Goal: Task Accomplishment & Management: Complete application form

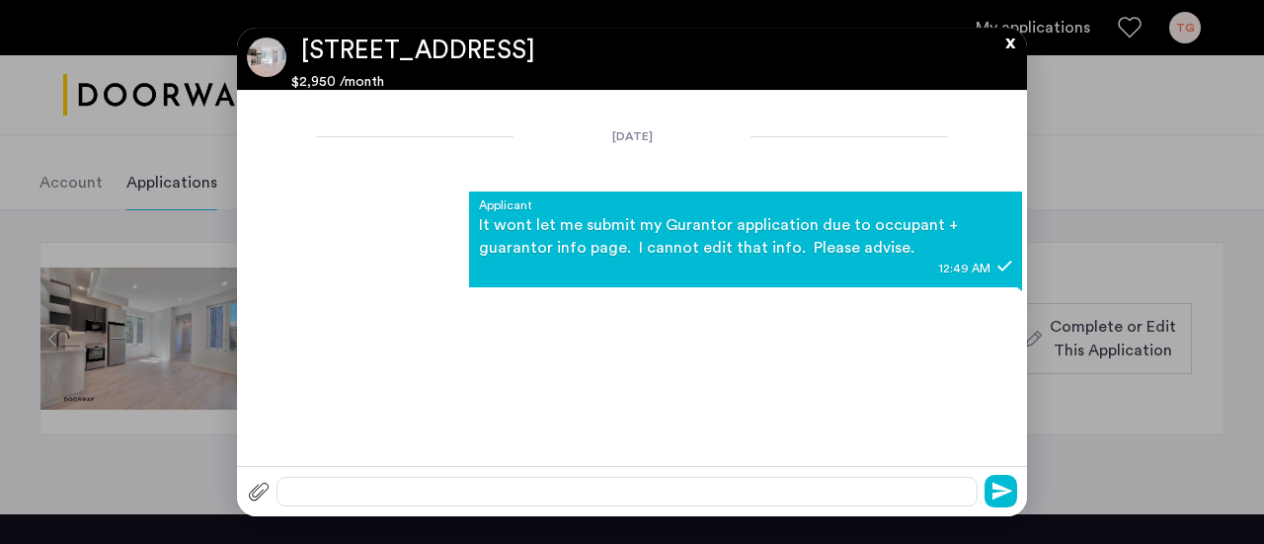
click at [1005, 46] on button "x" at bounding box center [1005, 39] width 30 height 22
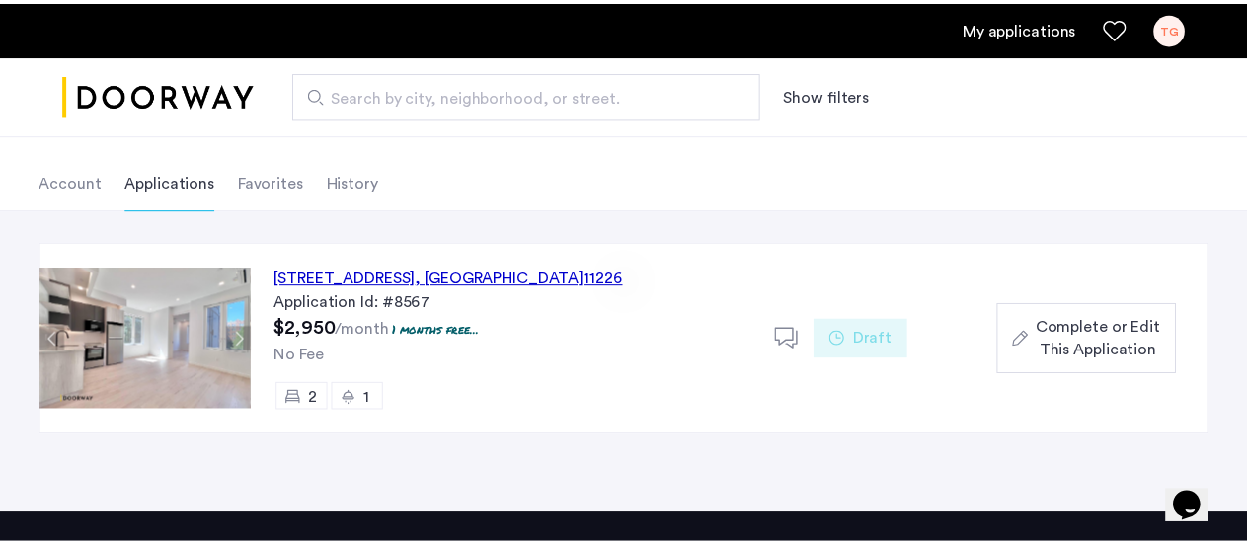
scroll to position [83, 0]
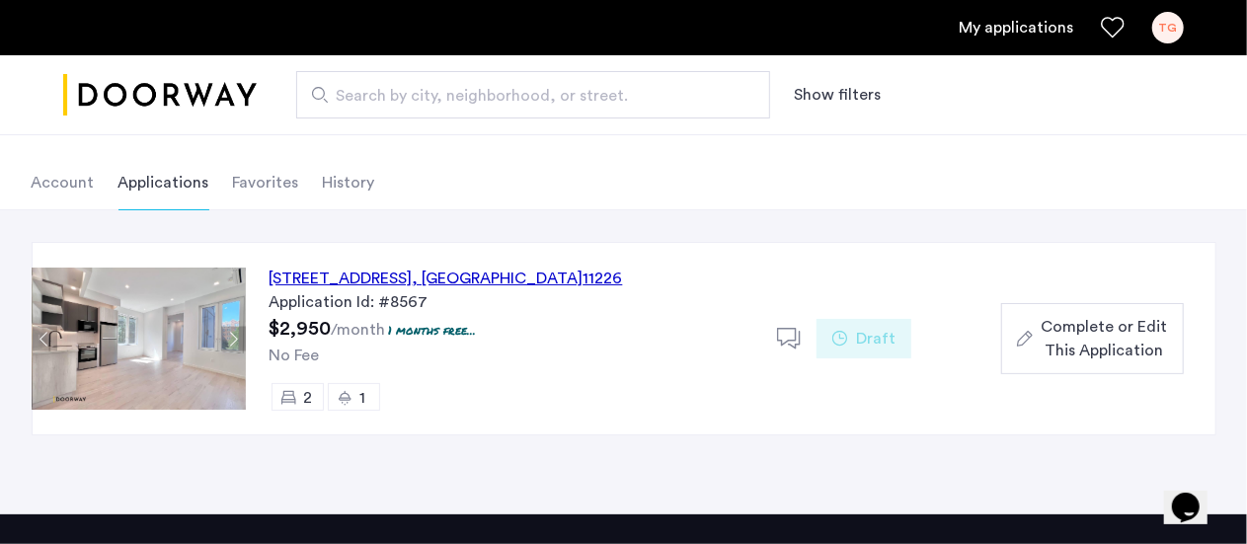
click at [1052, 319] on span "Complete or Edit This Application" at bounding box center [1103, 338] width 126 height 47
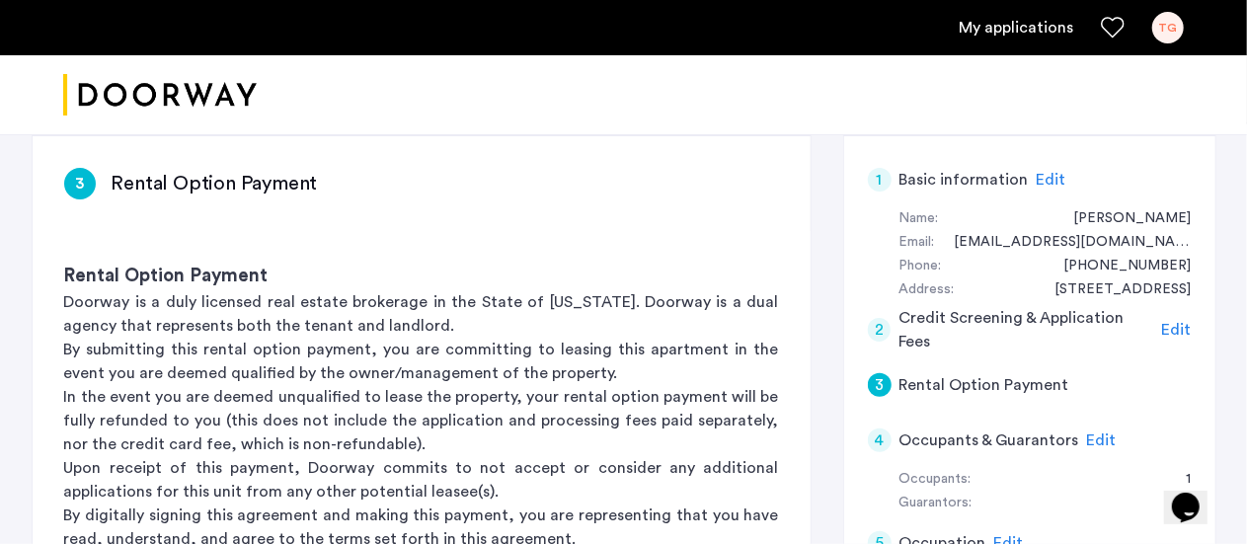
scroll to position [310, 0]
click at [1183, 326] on span "Edit" at bounding box center [1177, 331] width 30 height 16
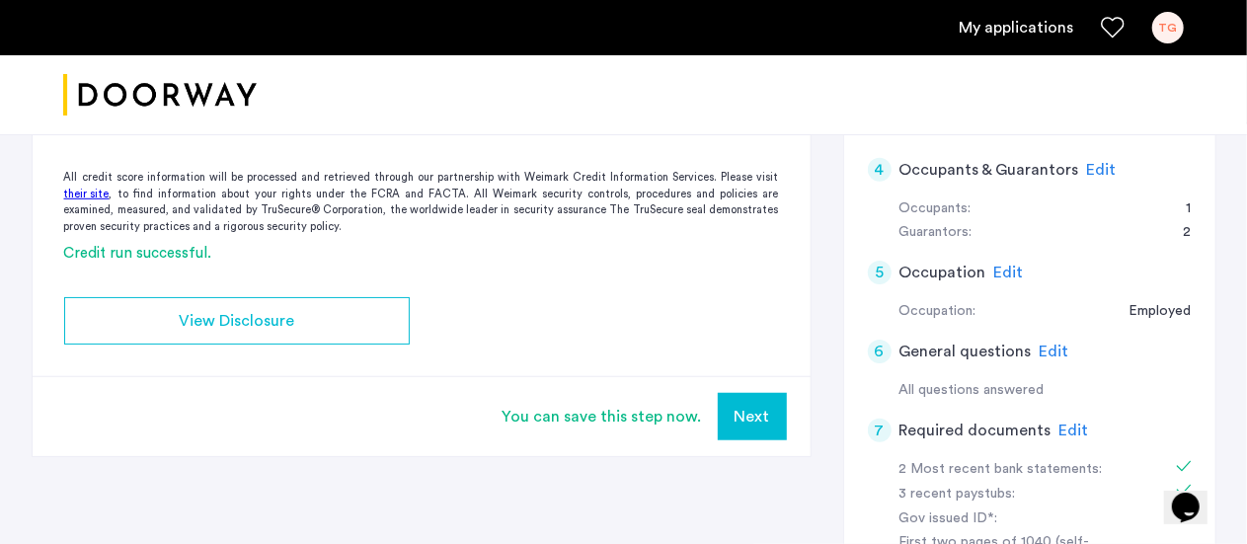
scroll to position [580, 0]
click at [747, 411] on button "Next" at bounding box center [752, 417] width 69 height 47
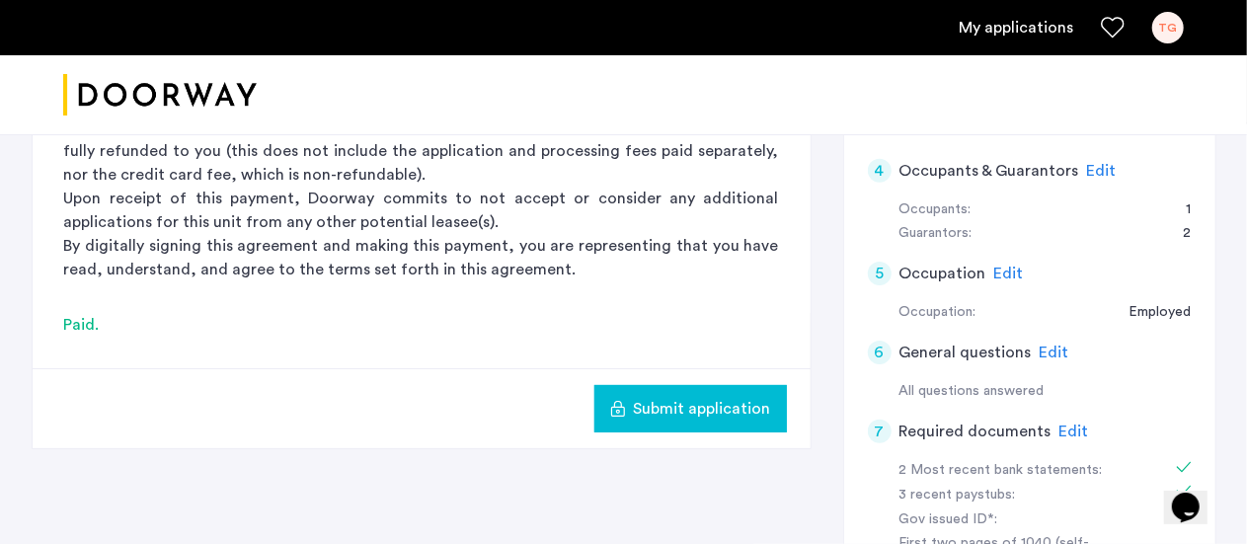
scroll to position [0, 0]
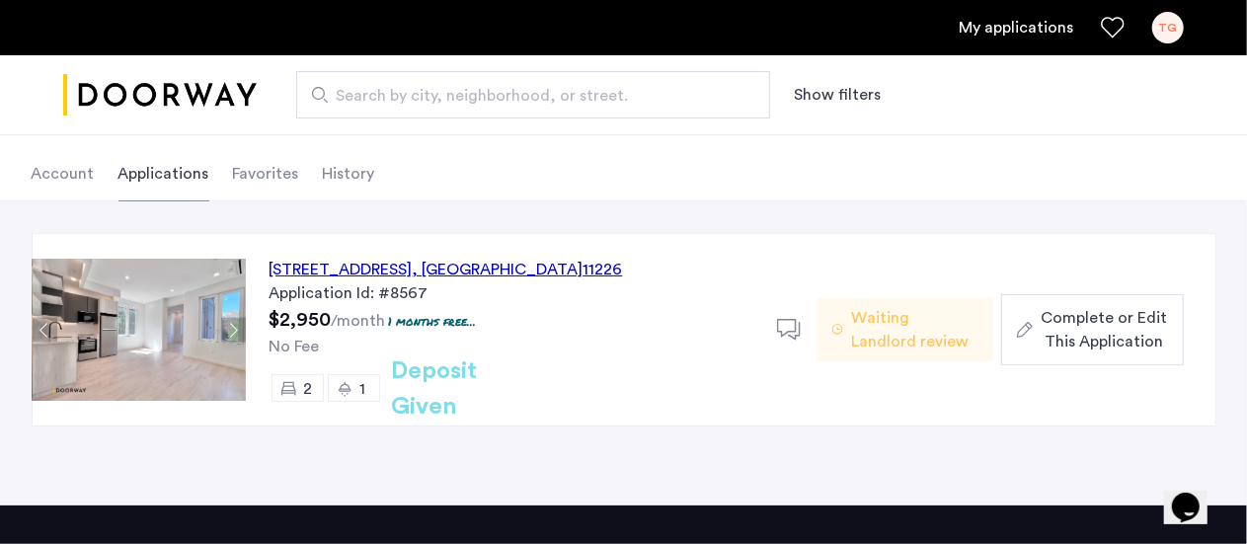
scroll to position [100, 0]
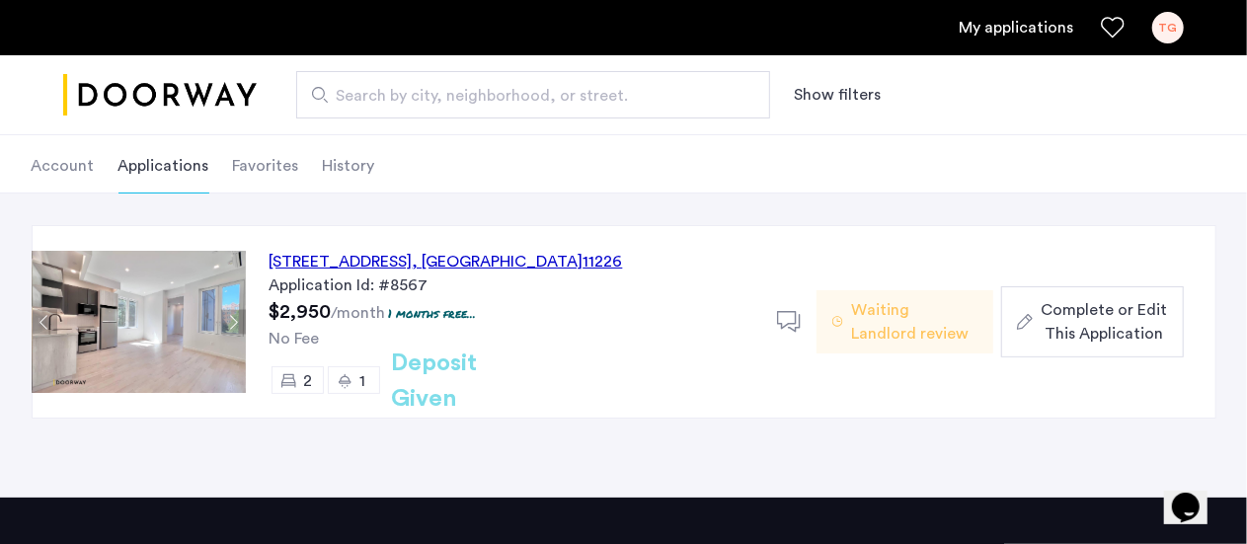
click at [1072, 319] on span "Complete or Edit This Application" at bounding box center [1103, 321] width 126 height 47
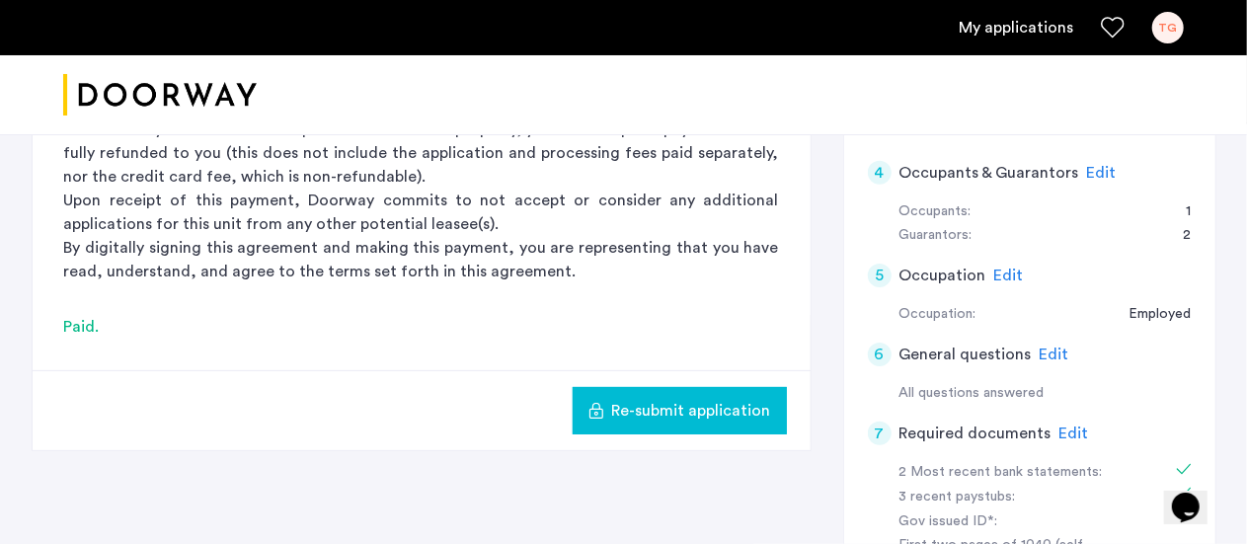
scroll to position [577, 0]
